Goal: Find specific page/section: Find specific page/section

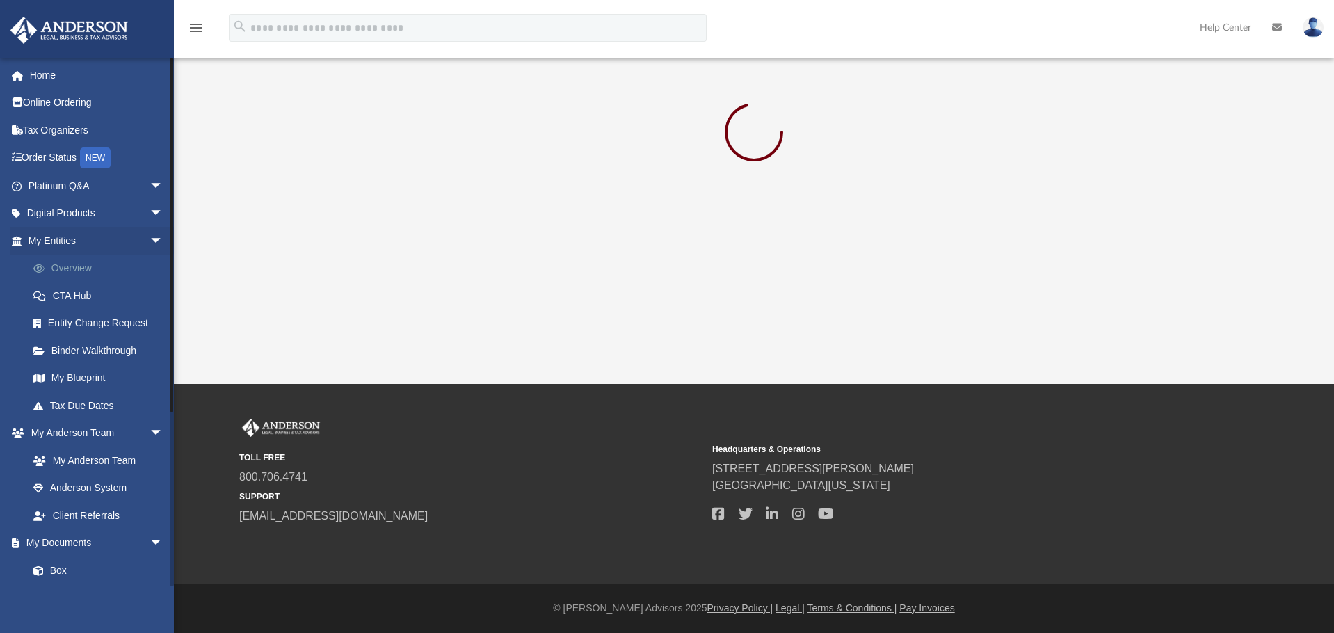
click at [79, 268] on link "Overview" at bounding box center [101, 269] width 165 height 28
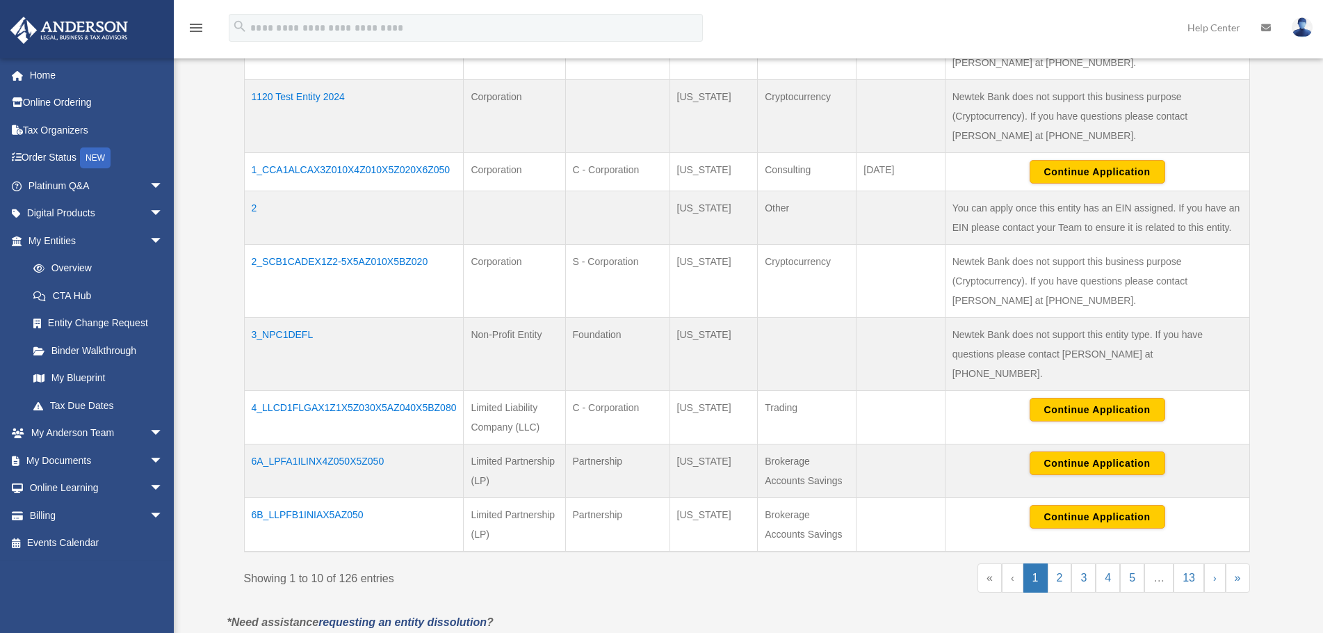
scroll to position [782, 0]
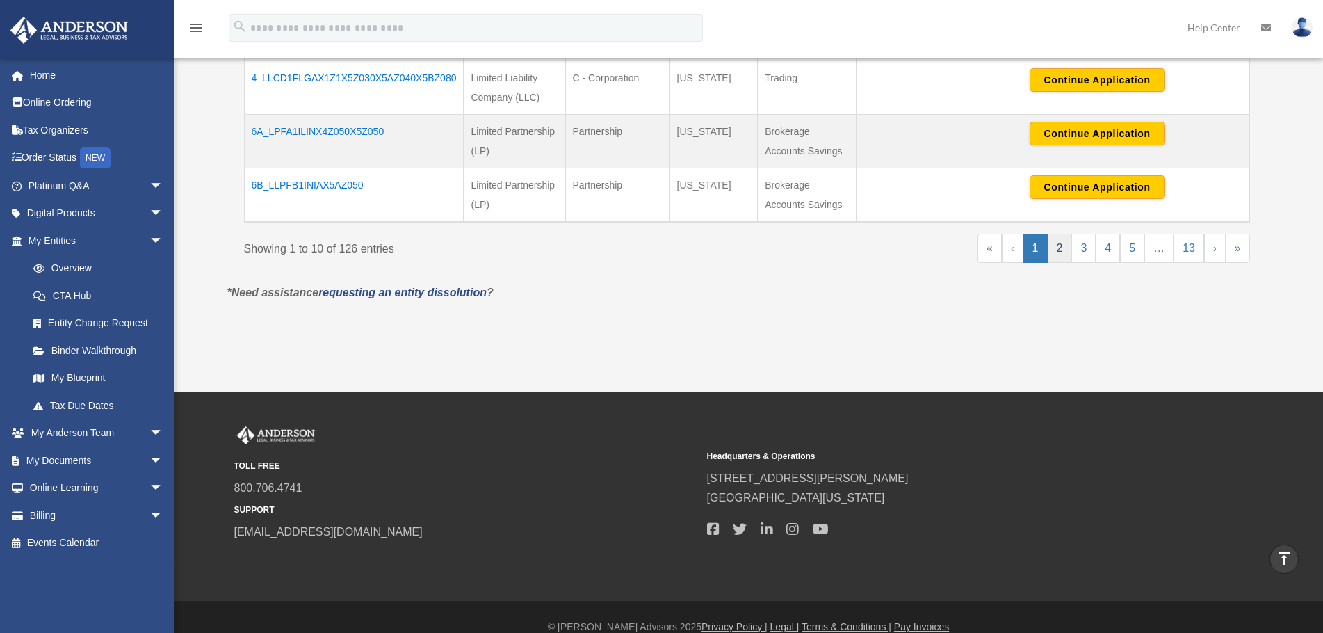
click at [1058, 234] on link "2" at bounding box center [1060, 248] width 24 height 29
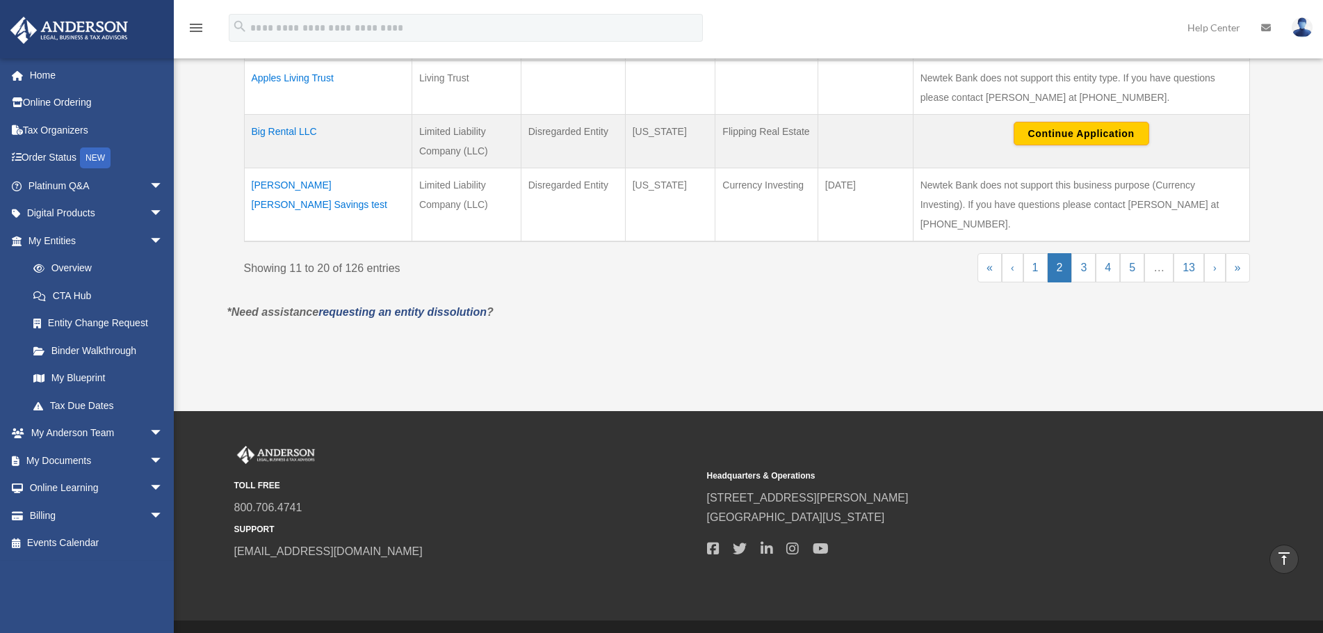
click at [289, 115] on td "Big Rental LLC" at bounding box center [328, 142] width 168 height 54
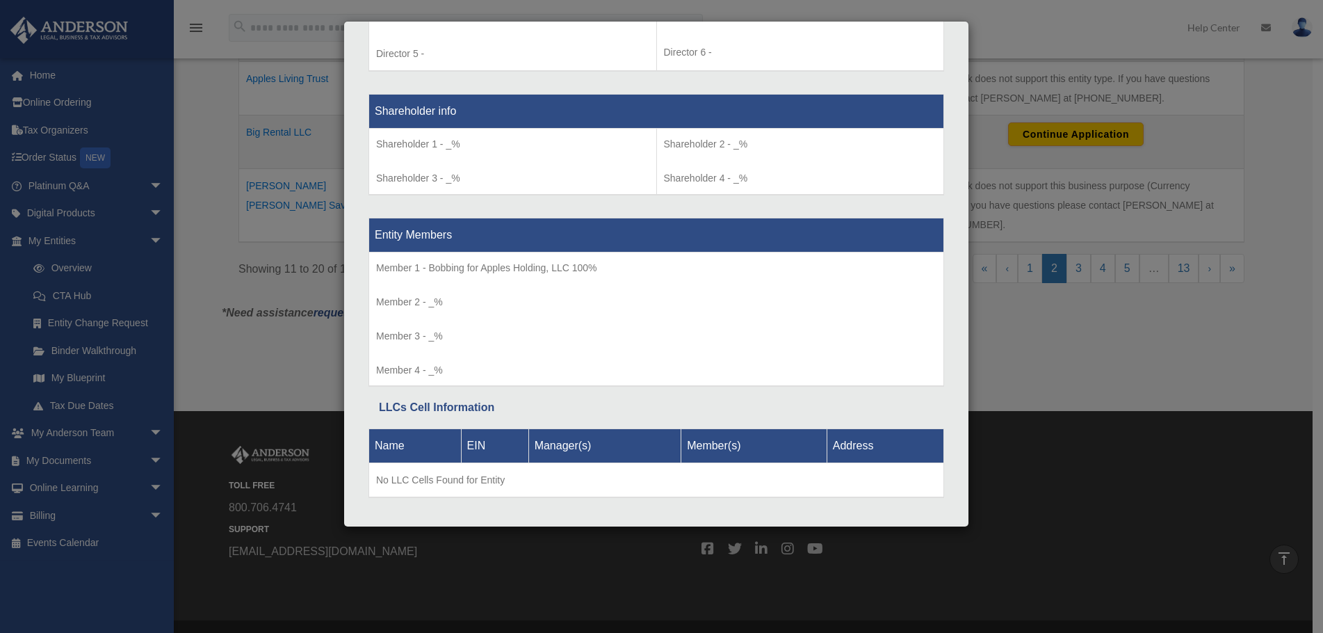
scroll to position [1143, 0]
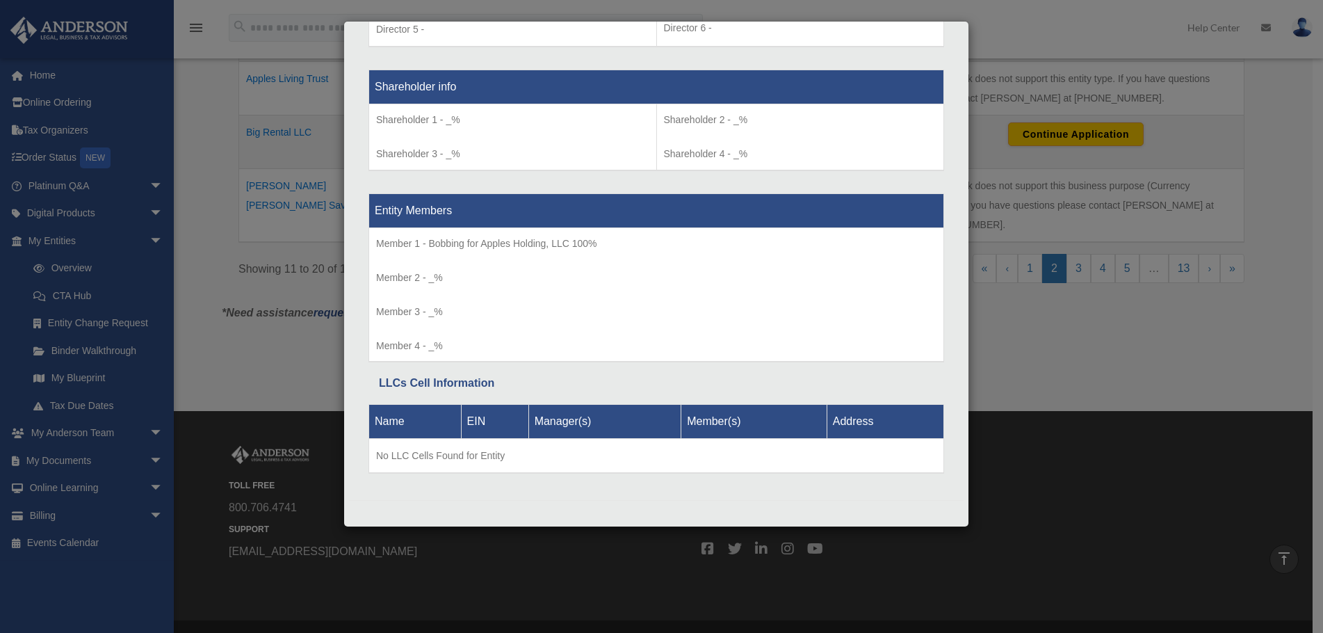
click at [225, 360] on div "Details × Articles Sent Organizational Date" at bounding box center [661, 316] width 1323 height 633
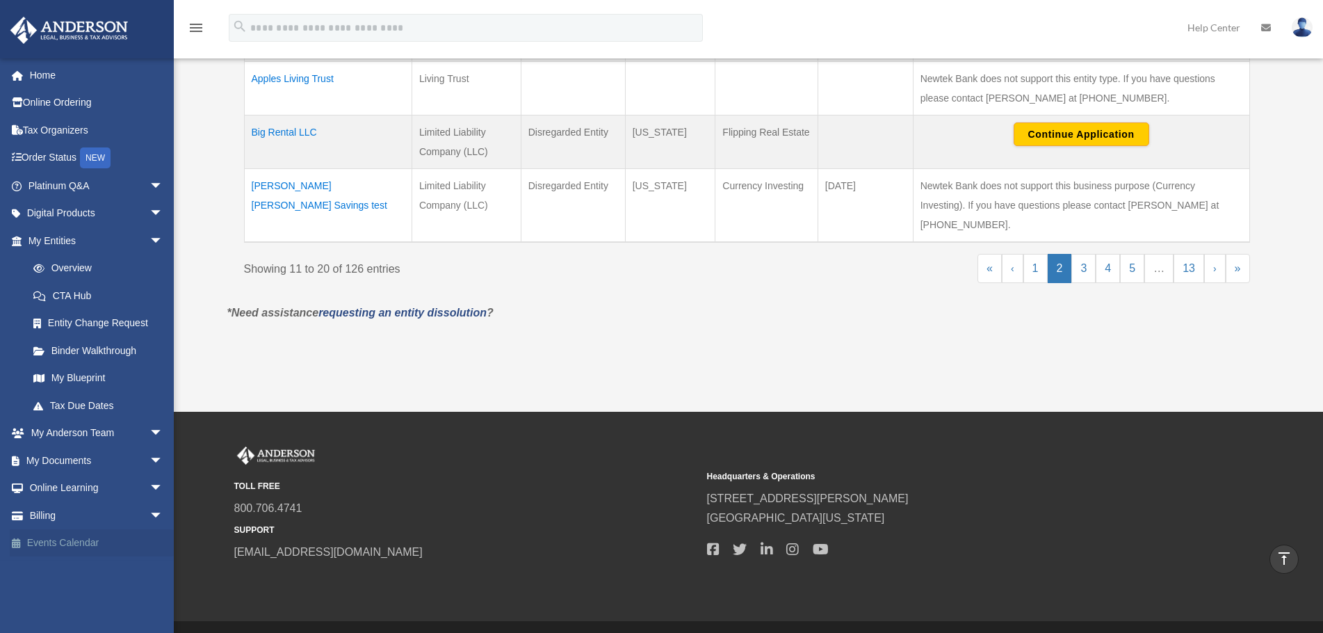
click at [73, 544] on link "Events Calendar" at bounding box center [97, 543] width 175 height 28
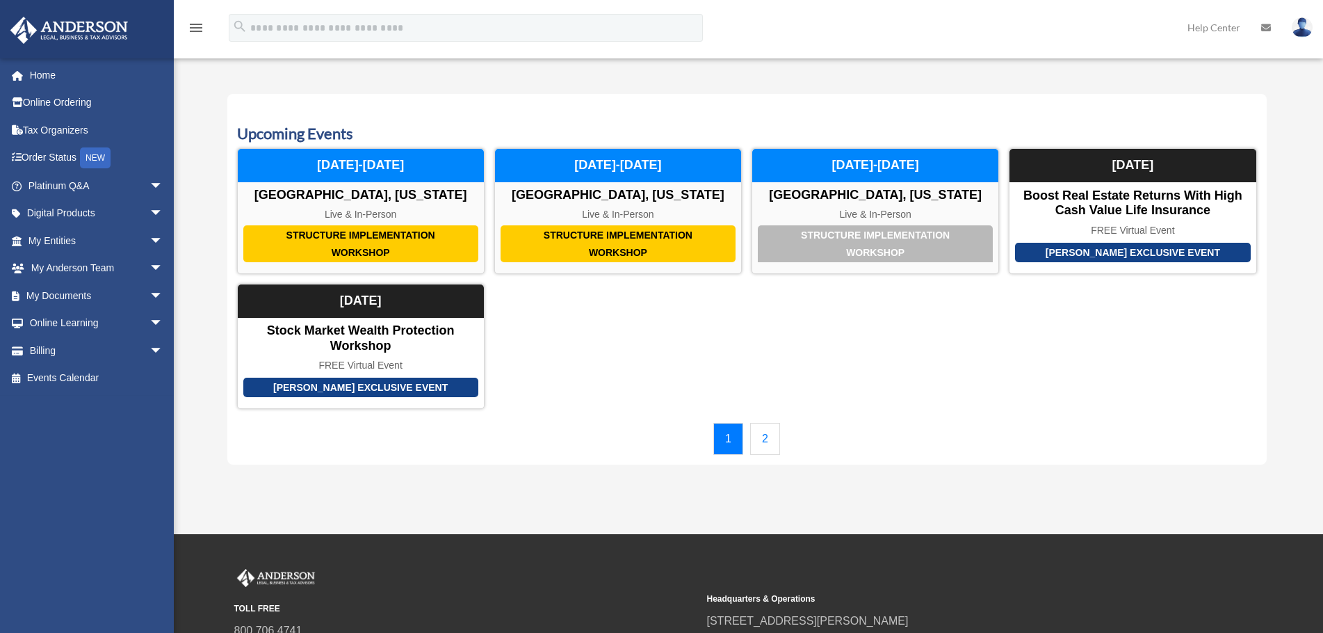
click at [763, 432] on link "2" at bounding box center [765, 439] width 30 height 32
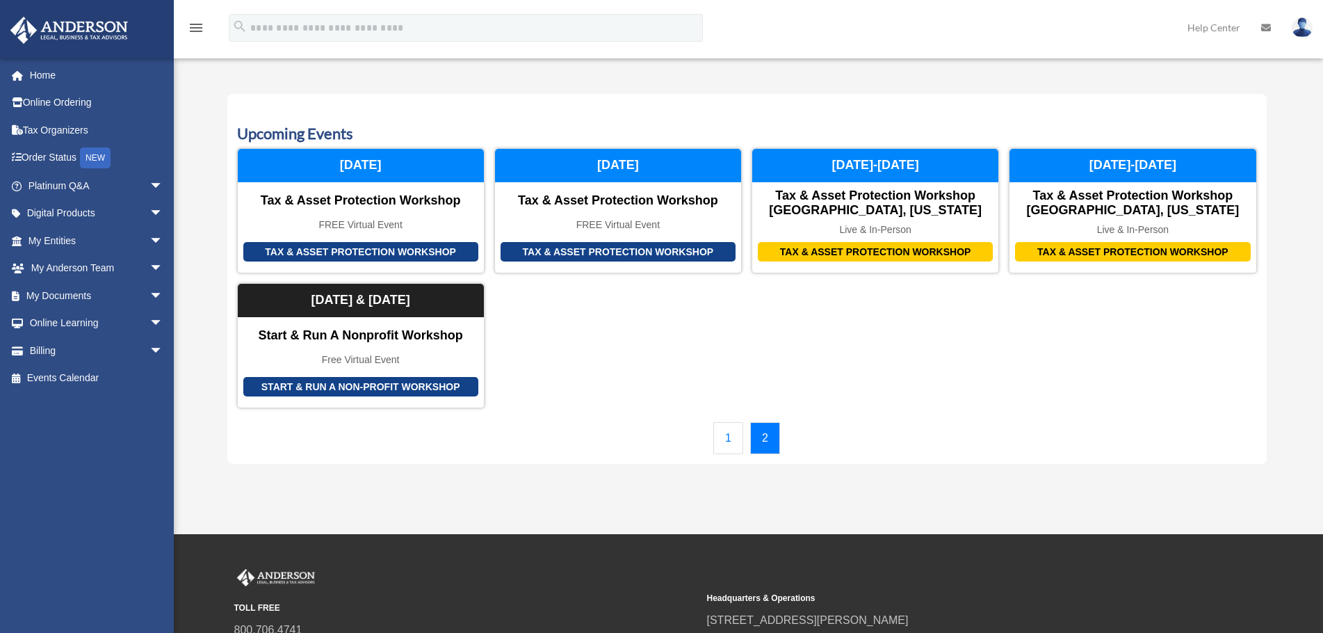
click at [735, 440] on link "1" at bounding box center [729, 438] width 30 height 32
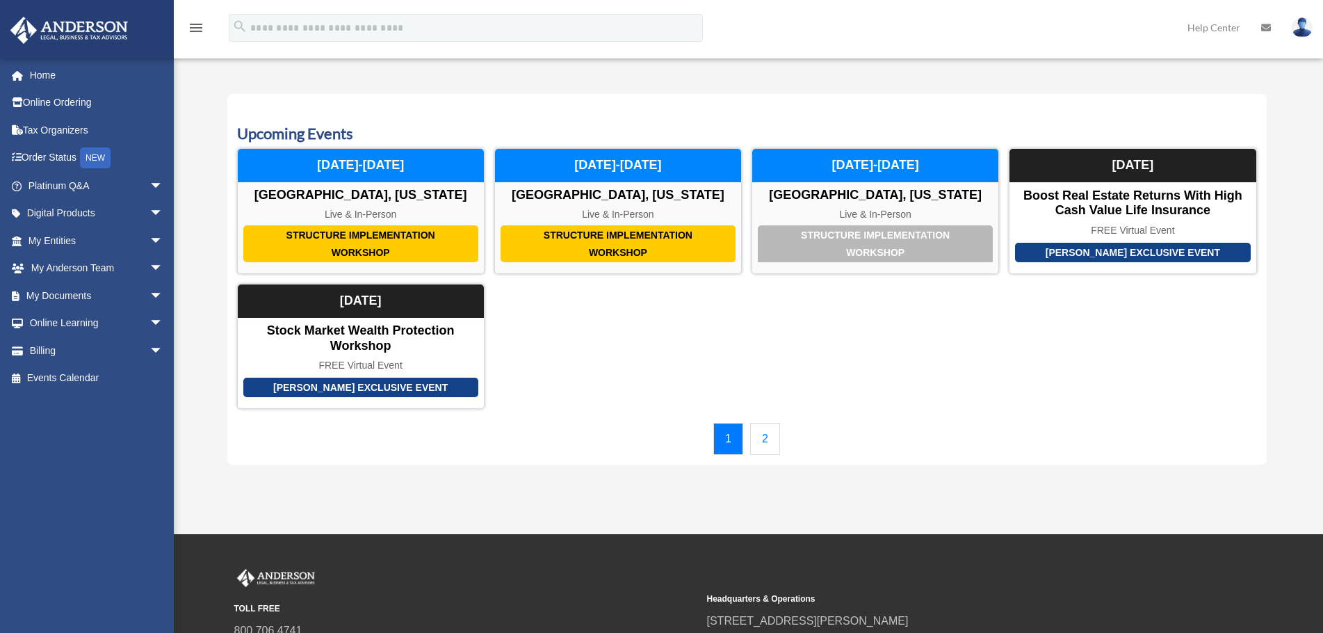
click at [772, 432] on link "2" at bounding box center [765, 439] width 30 height 32
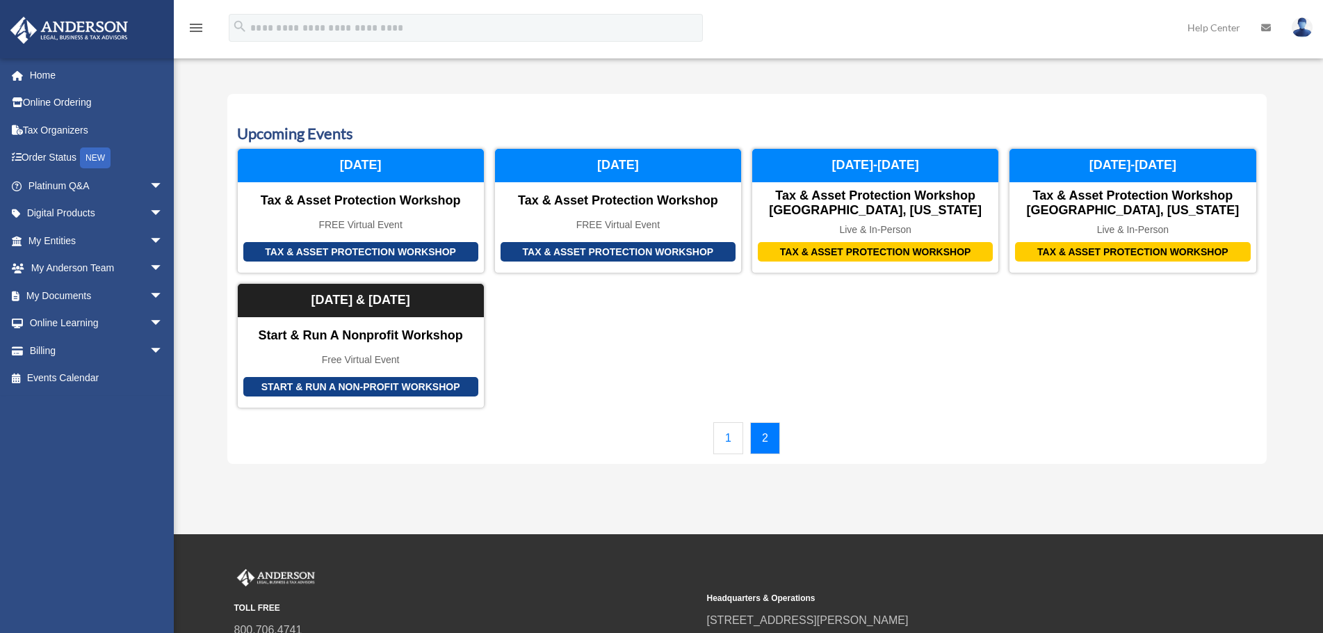
click at [727, 437] on link "1" at bounding box center [729, 438] width 30 height 32
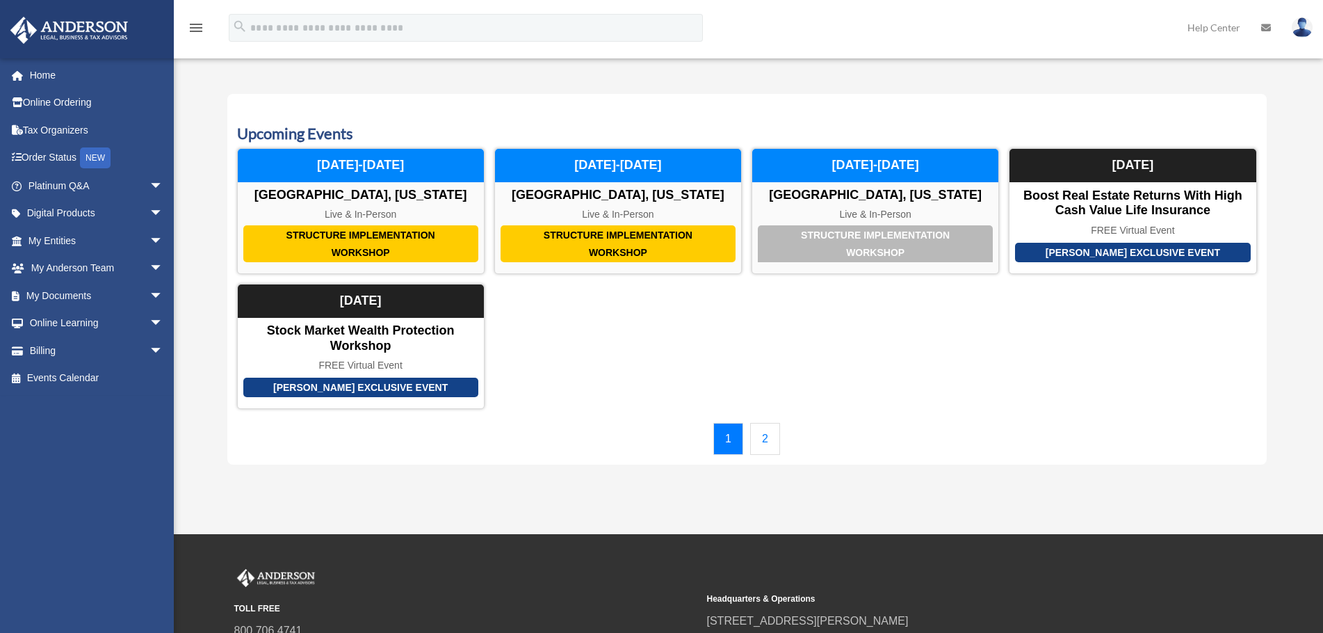
click at [762, 450] on link "2" at bounding box center [765, 439] width 30 height 32
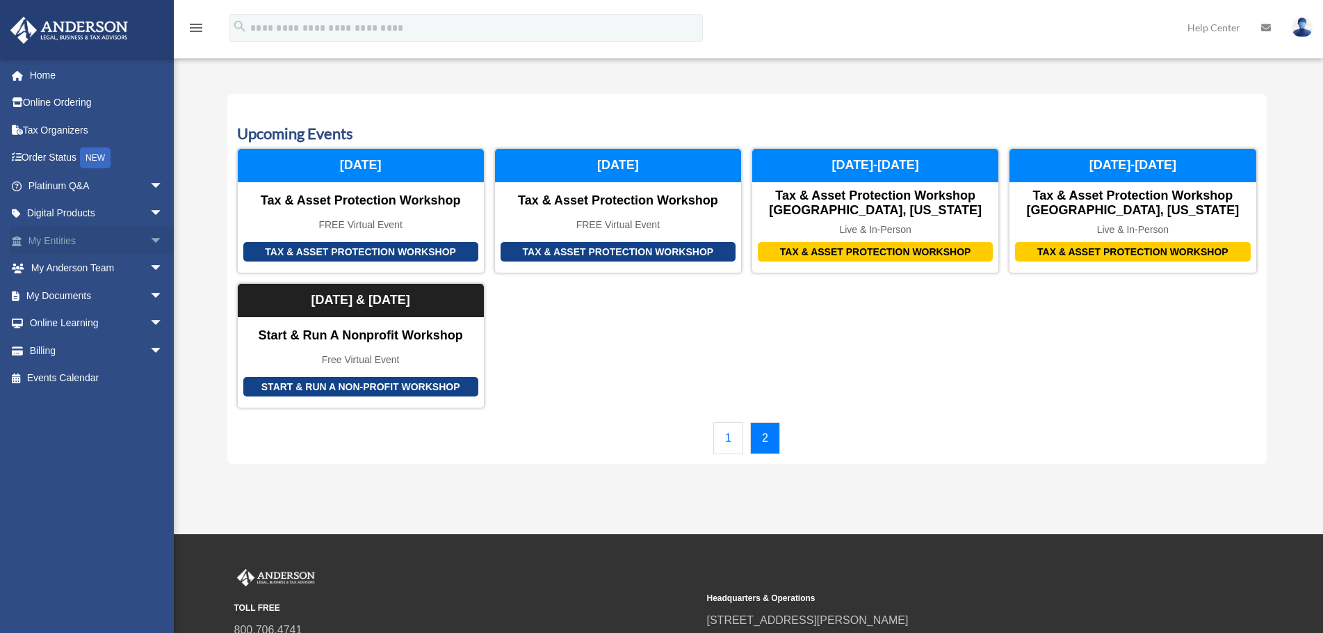
click at [92, 239] on link "My Entities arrow_drop_down" at bounding box center [97, 241] width 175 height 28
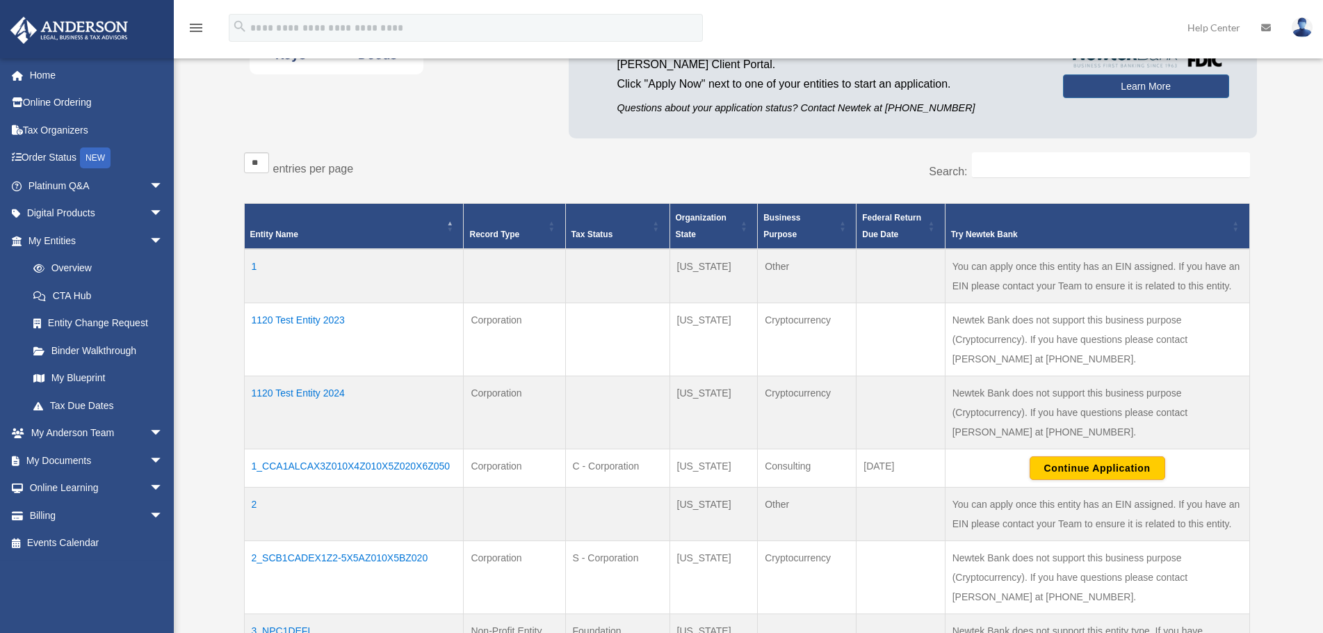
scroll to position [209, 0]
